Goal: Task Accomplishment & Management: Manage account settings

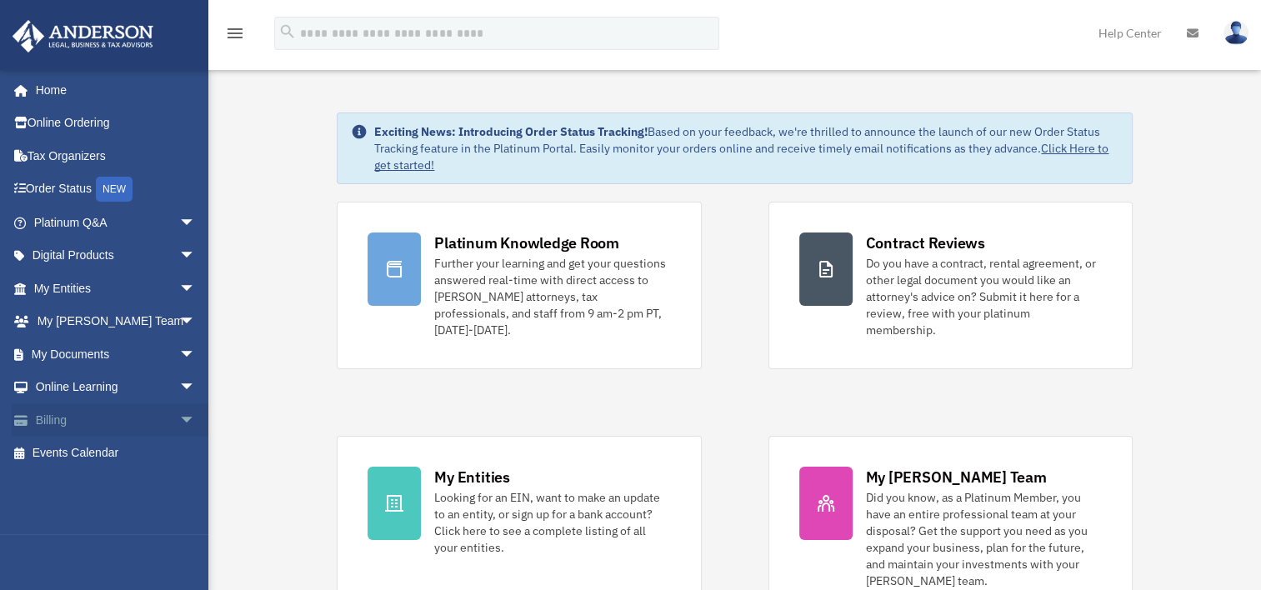
click at [179, 416] on span "arrow_drop_down" at bounding box center [195, 421] width 33 height 34
click at [128, 450] on link "$ Open Invoices" at bounding box center [122, 454] width 198 height 34
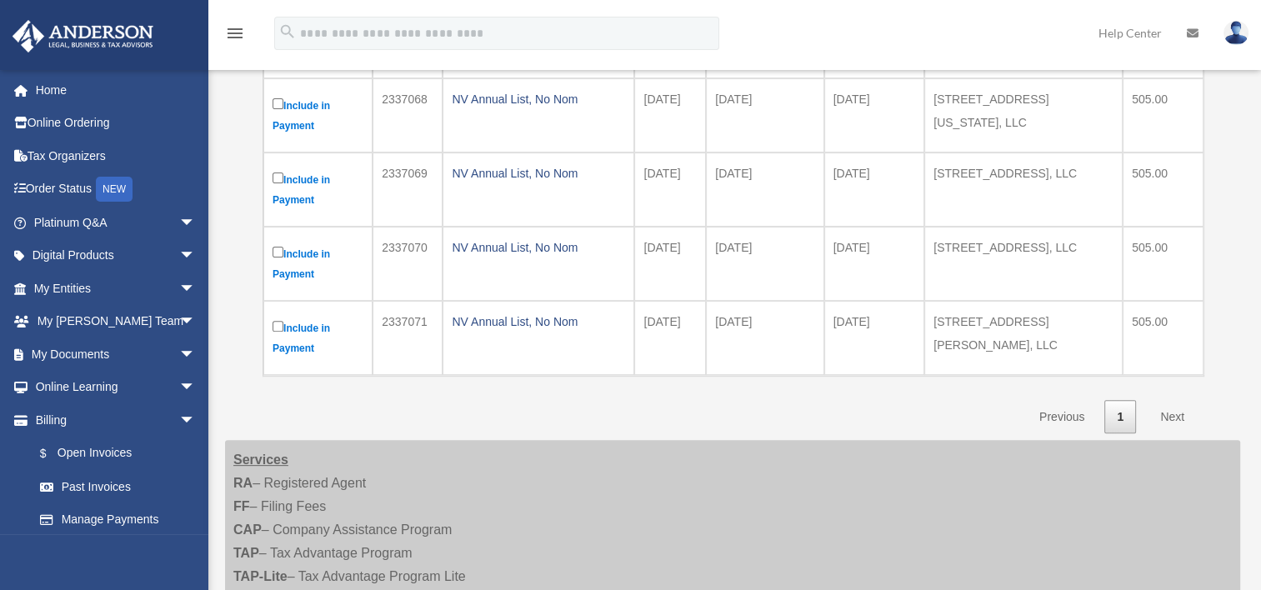
scroll to position [500, 0]
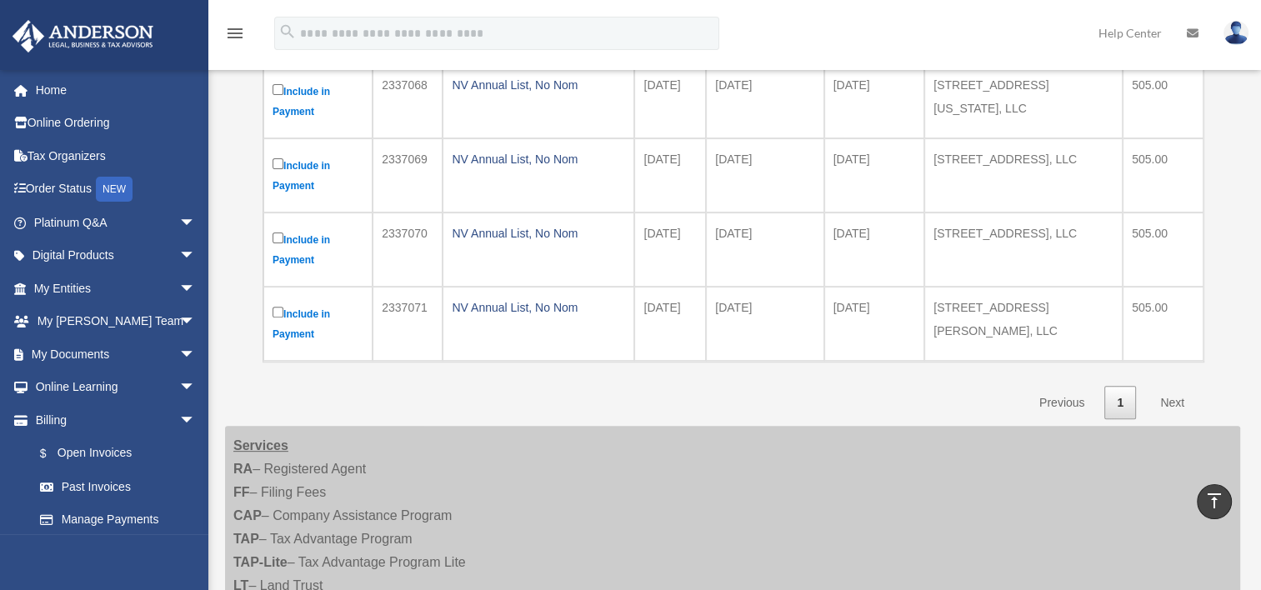
click at [1172, 401] on link "Next" at bounding box center [1172, 403] width 49 height 34
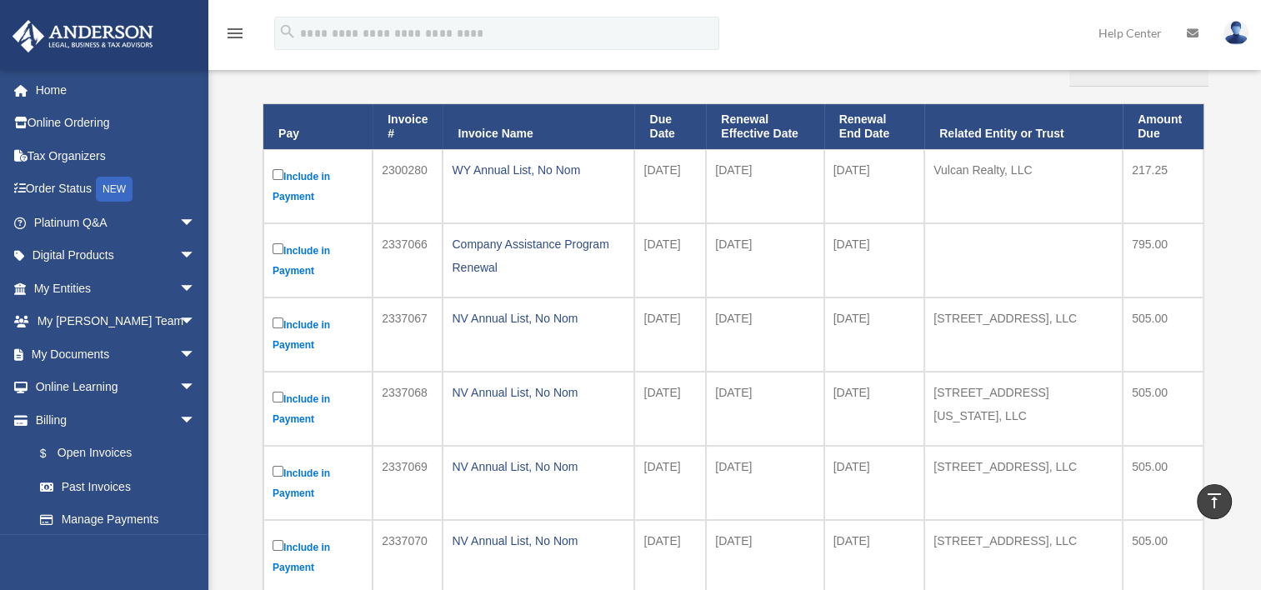
scroll to position [167, 0]
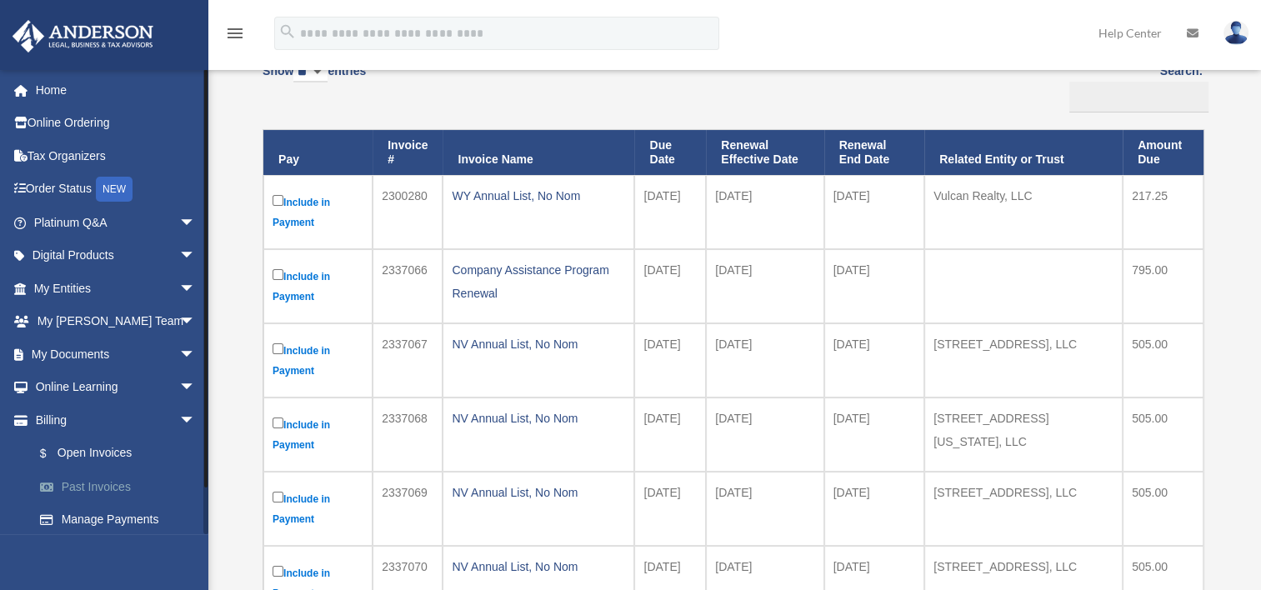
click at [80, 490] on link "Past Invoices" at bounding box center [122, 486] width 198 height 33
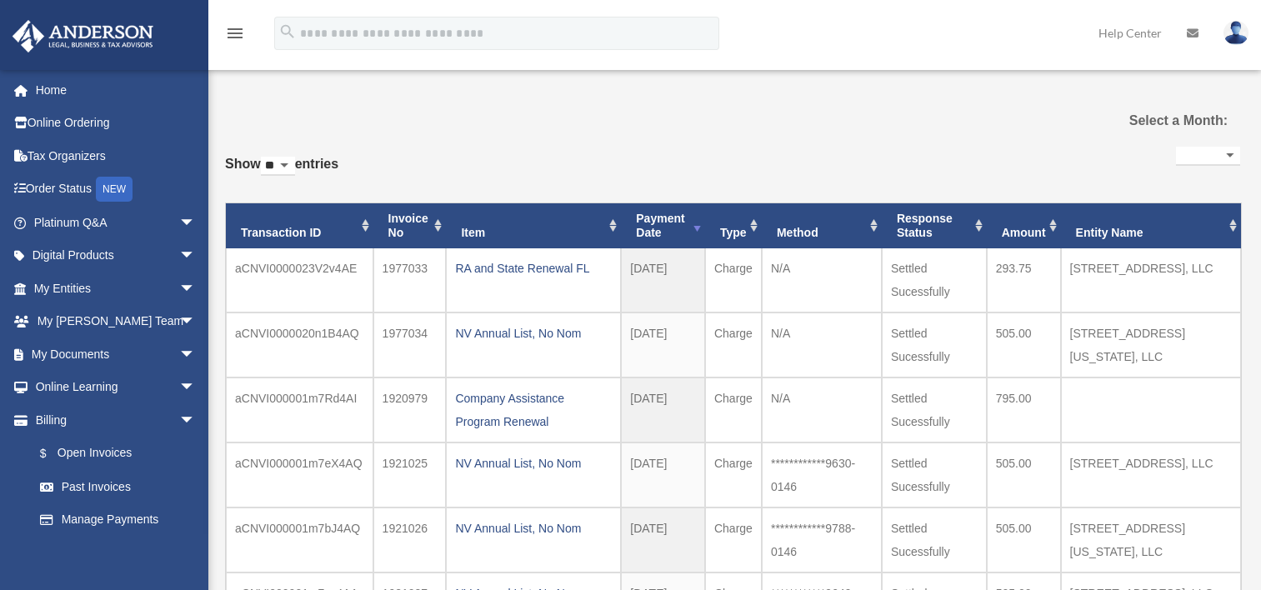
select select
click at [116, 524] on link "Manage Payments" at bounding box center [122, 520] width 198 height 33
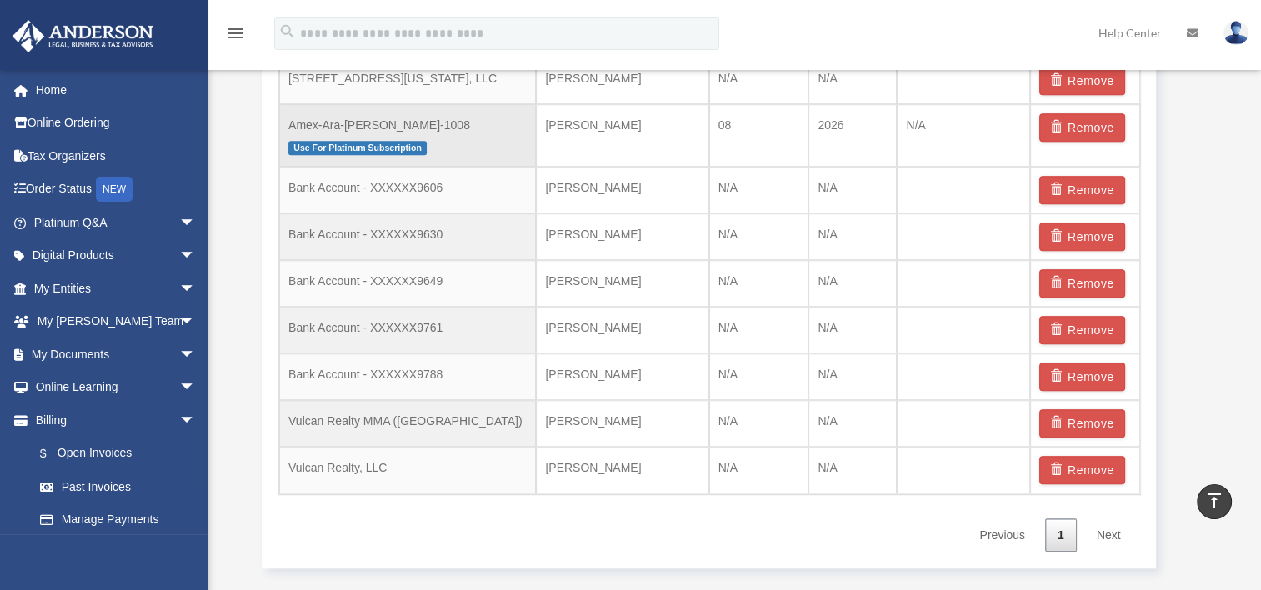
scroll to position [1251, 0]
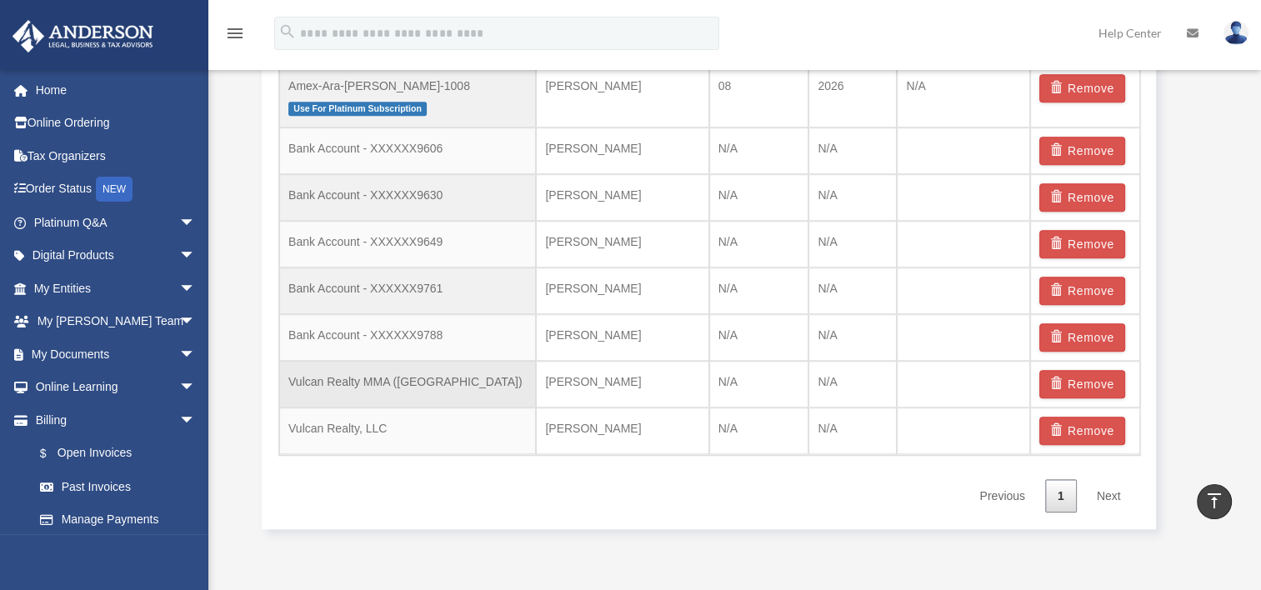
click at [354, 380] on td "Vulcan Realty MMA ([GEOGRAPHIC_DATA])" at bounding box center [407, 384] width 257 height 47
click at [92, 450] on link "$ Open Invoices" at bounding box center [122, 454] width 198 height 34
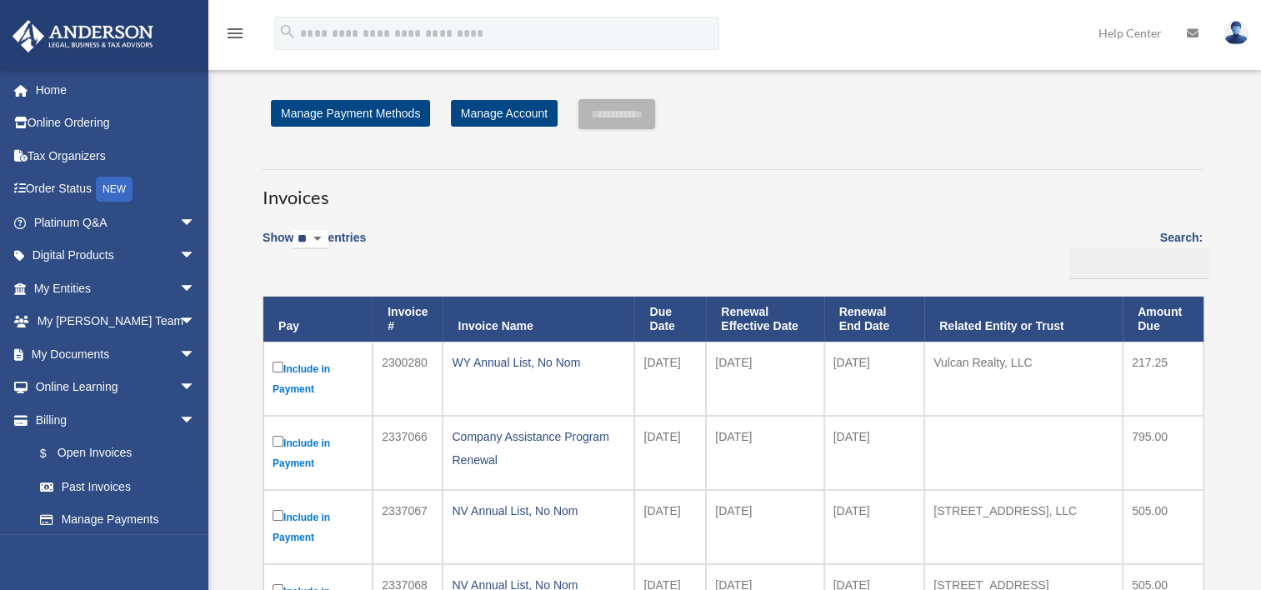
click at [1238, 39] on img at bounding box center [1236, 33] width 25 height 24
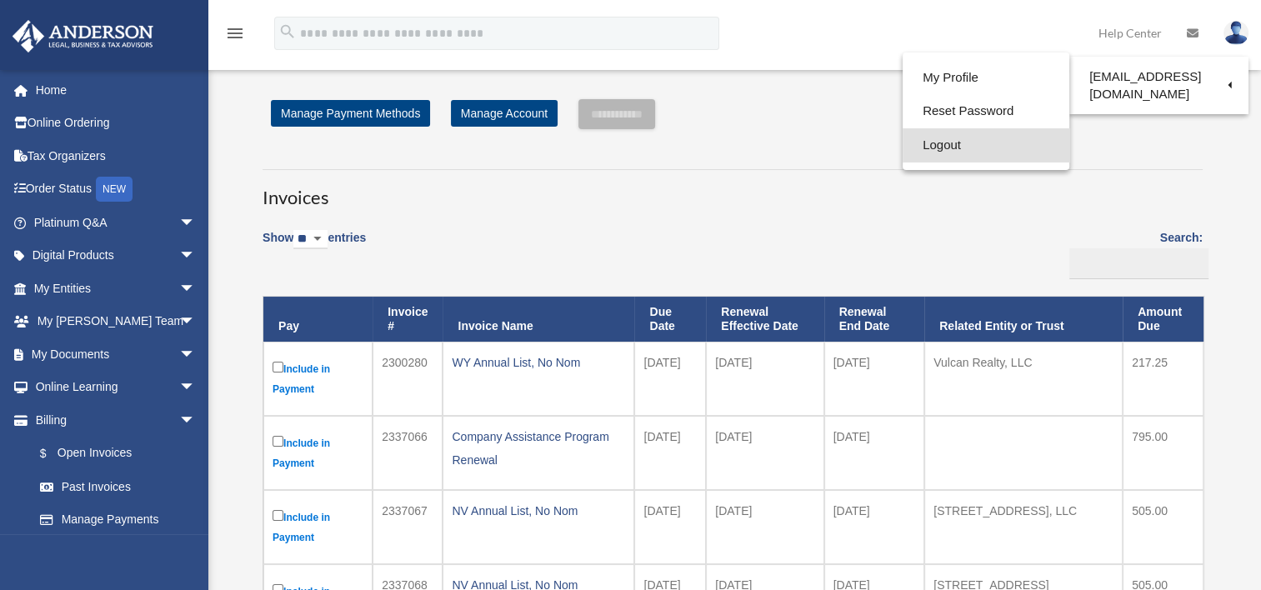
click at [936, 140] on link "Logout" at bounding box center [986, 145] width 167 height 34
